Goal: Information Seeking & Learning: Learn about a topic

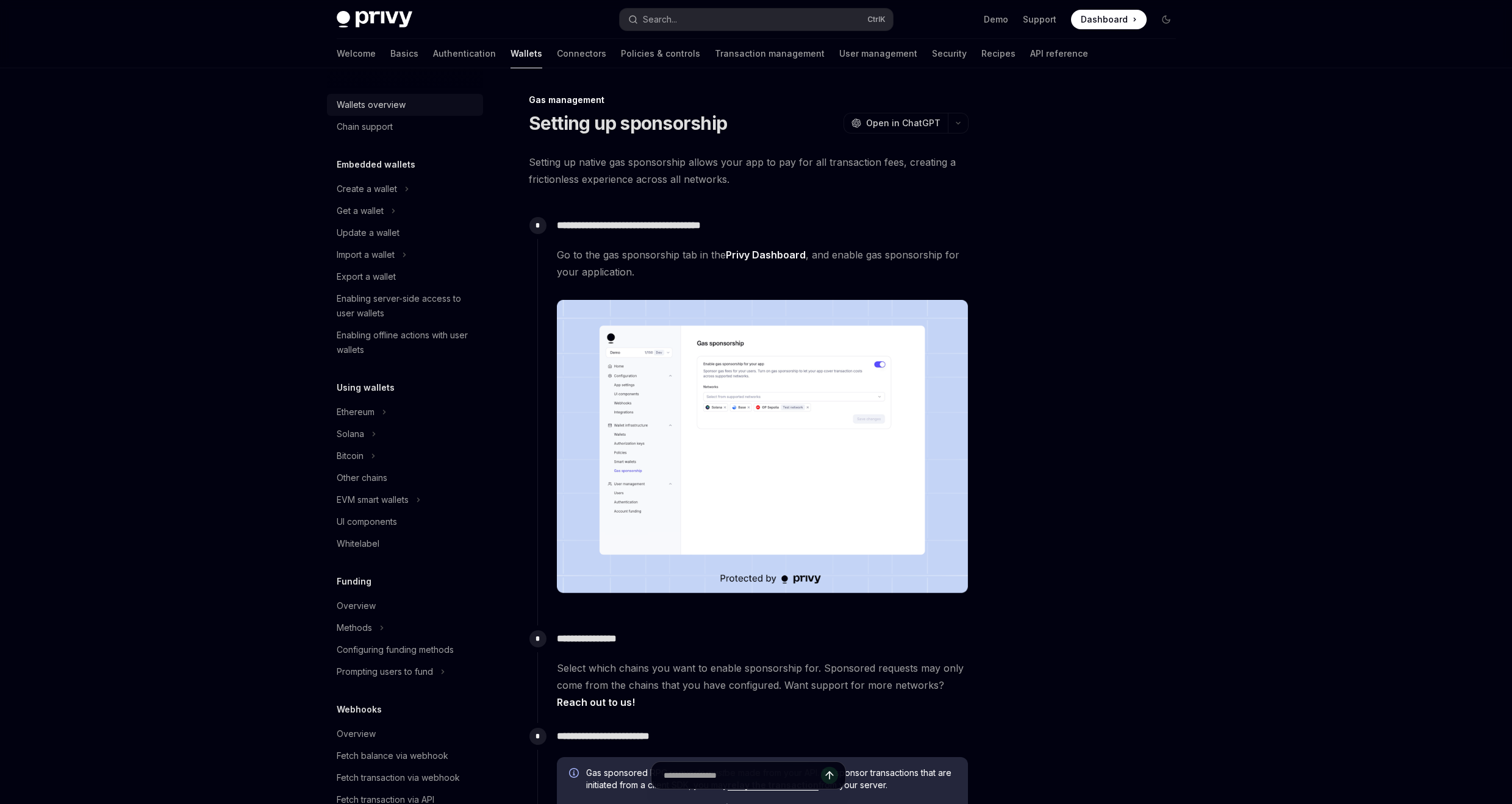
click at [387, 114] on link "Wallets overview" at bounding box center [405, 105] width 156 height 22
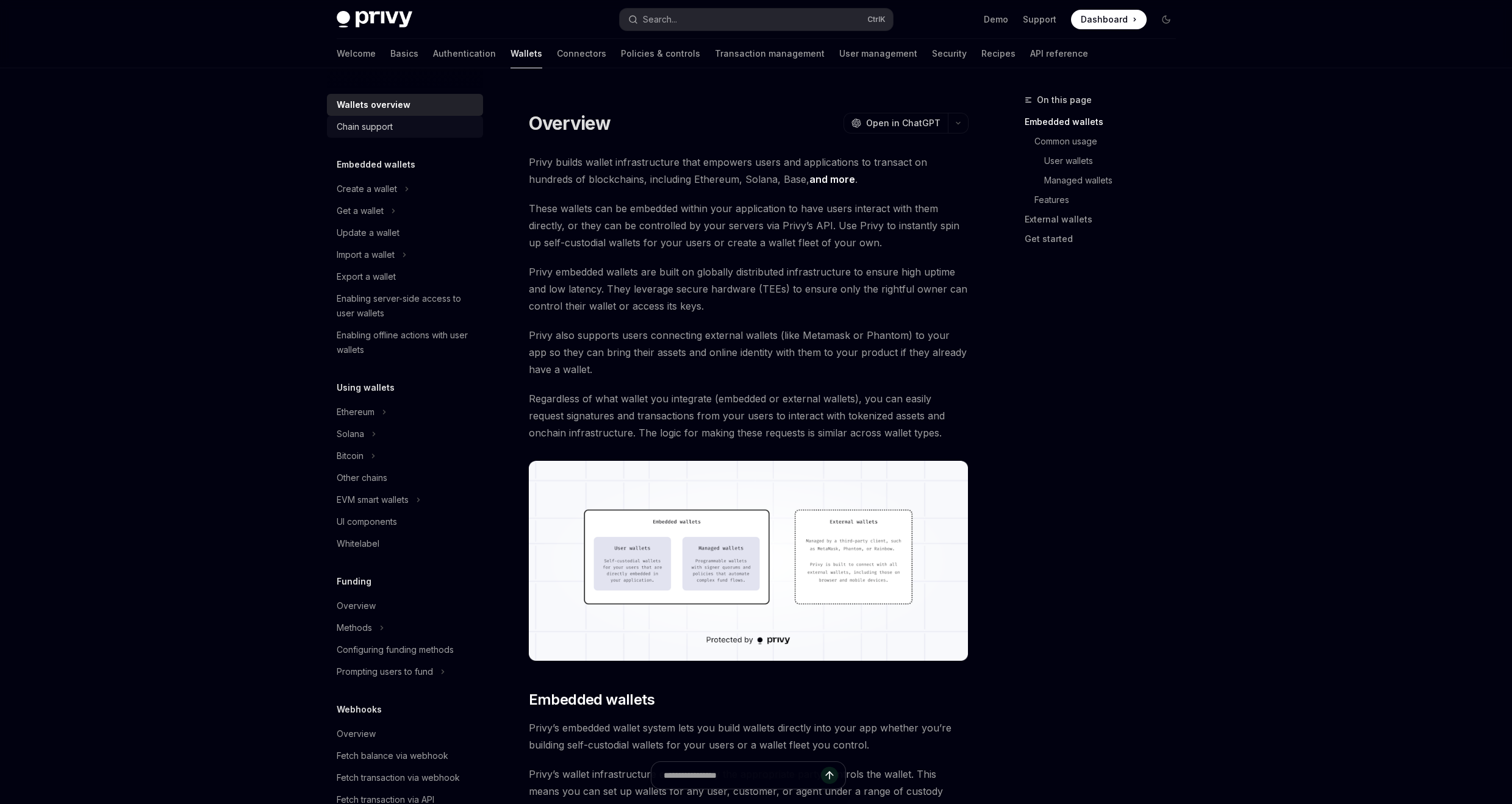
click at [376, 137] on link "Chain support" at bounding box center [405, 127] width 156 height 22
type textarea "*"
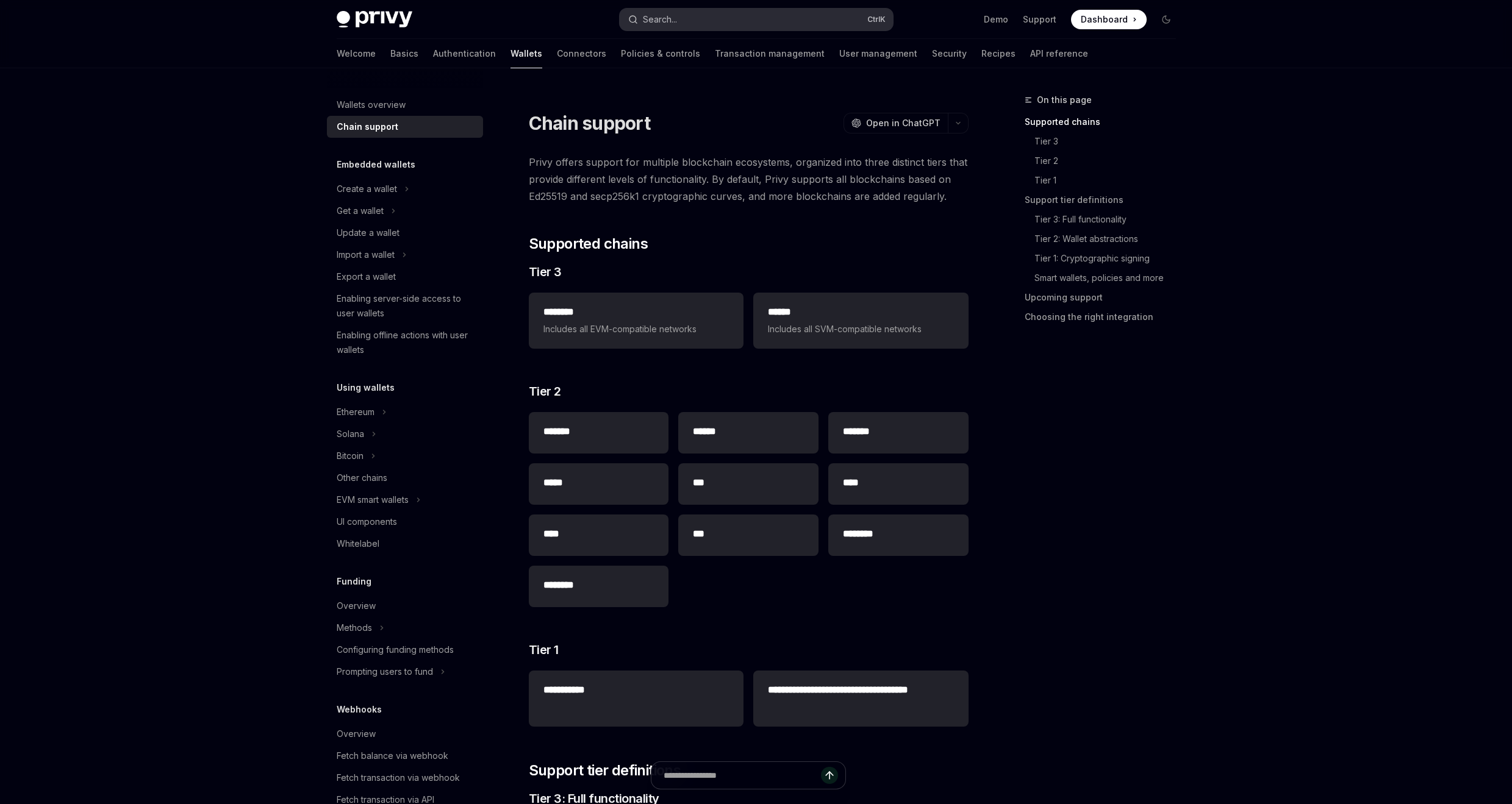
click at [765, 18] on button "Search... Ctrl K" at bounding box center [756, 20] width 273 height 22
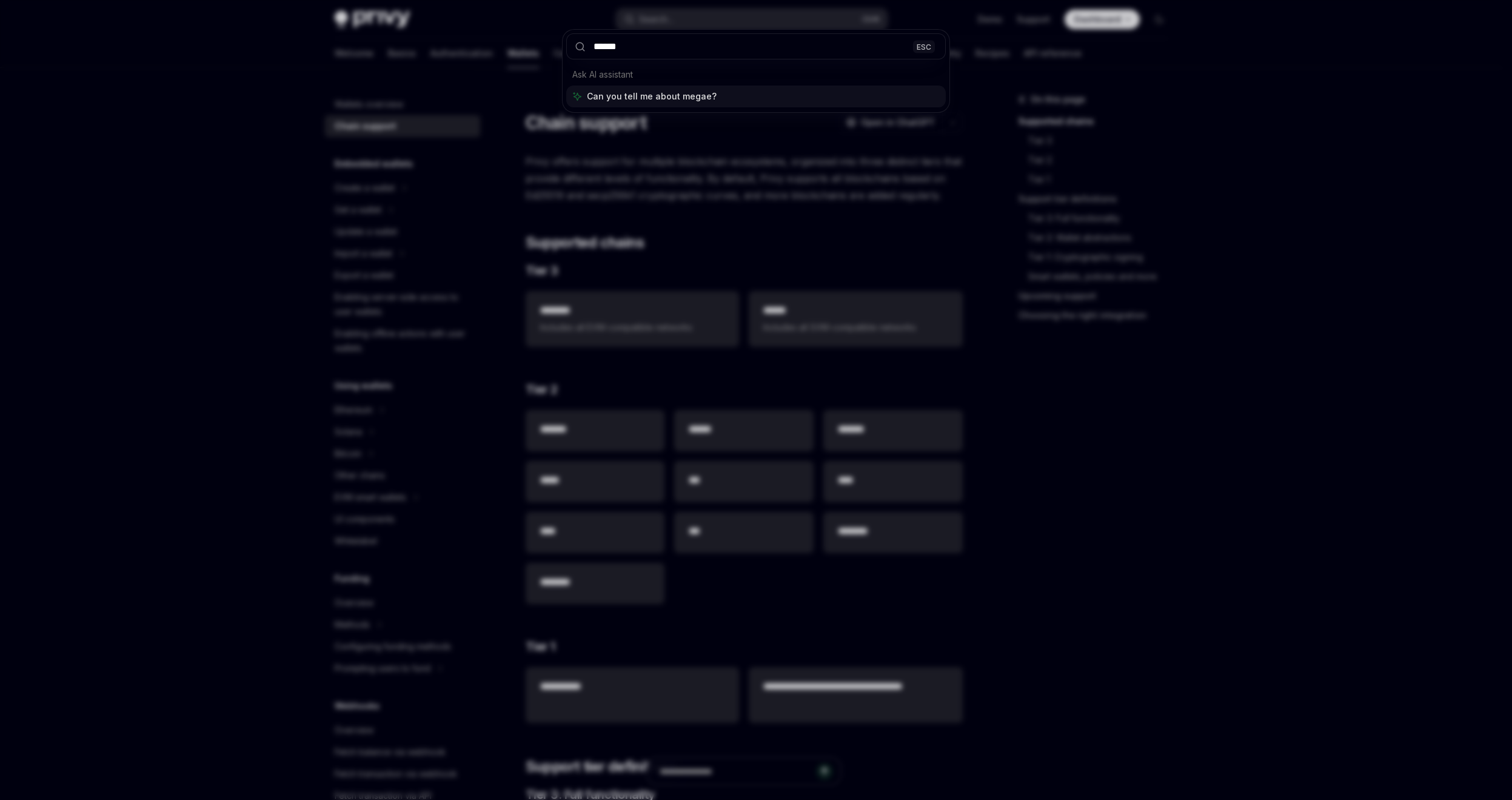
type input "*******"
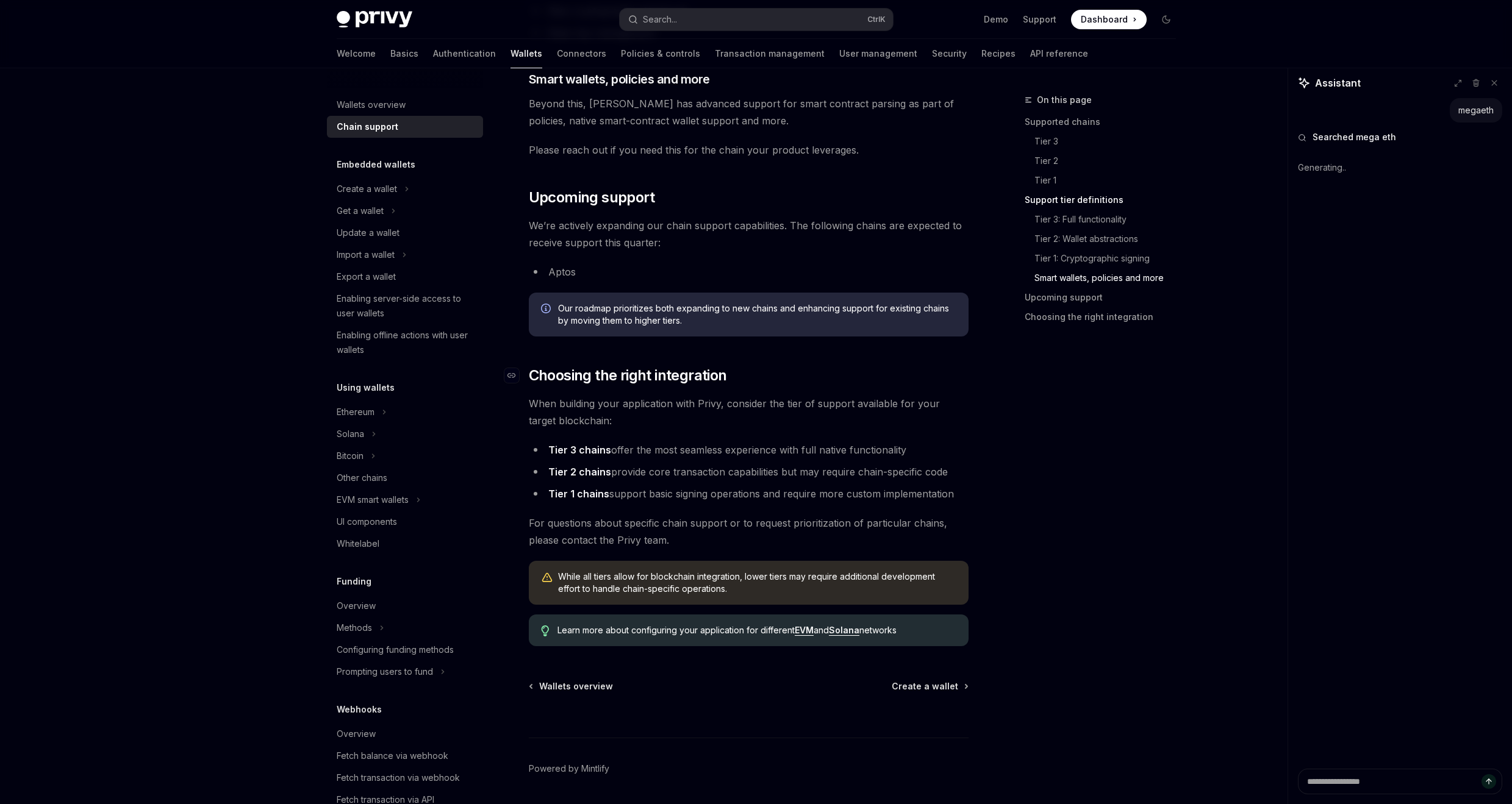
scroll to position [1204, 0]
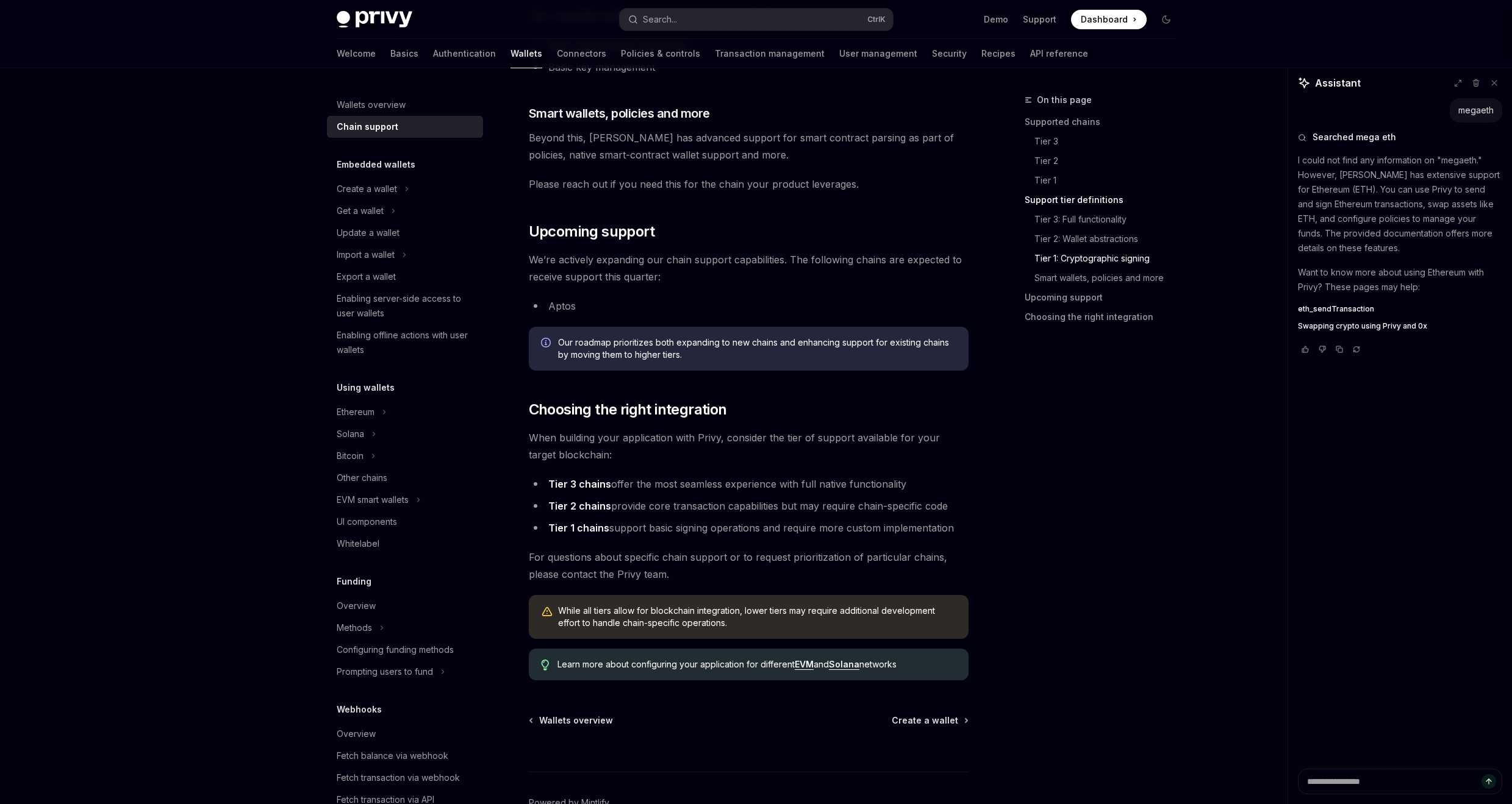
type textarea "*"
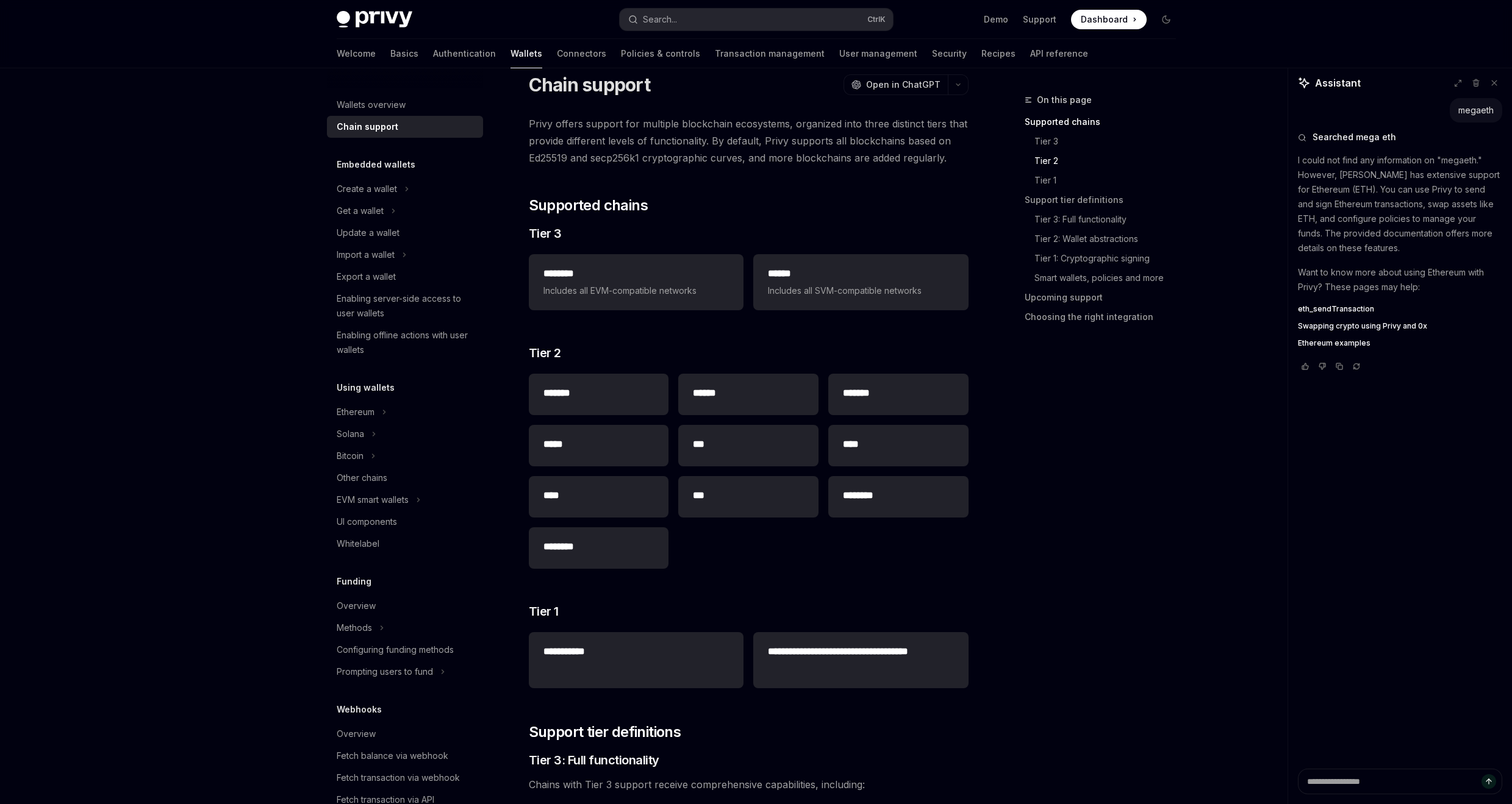
scroll to position [0, 0]
